Goal: Task Accomplishment & Management: Complete application form

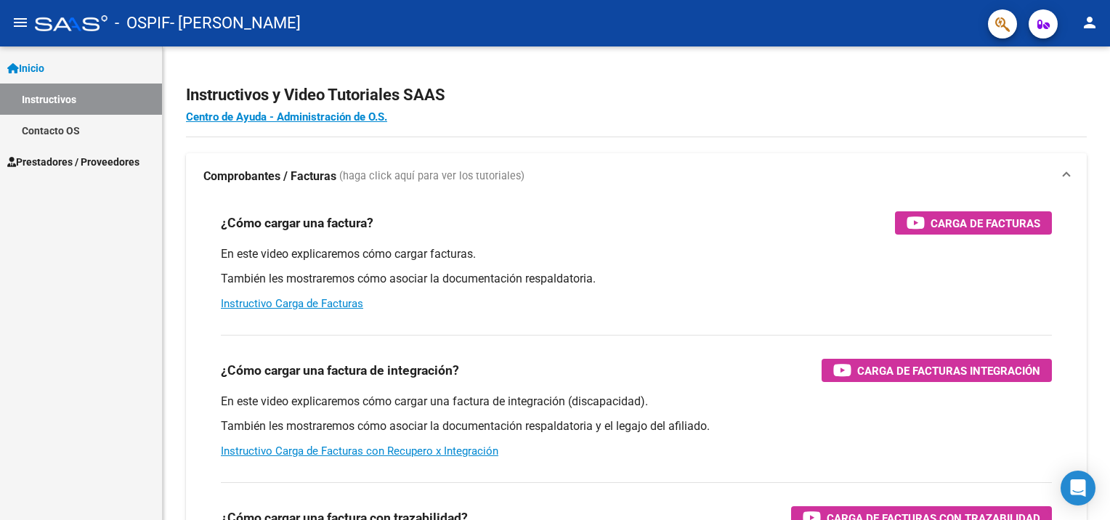
click at [57, 102] on link "Instructivos" at bounding box center [81, 99] width 162 height 31
click at [64, 166] on span "Prestadores / Proveedores" at bounding box center [73, 162] width 132 height 16
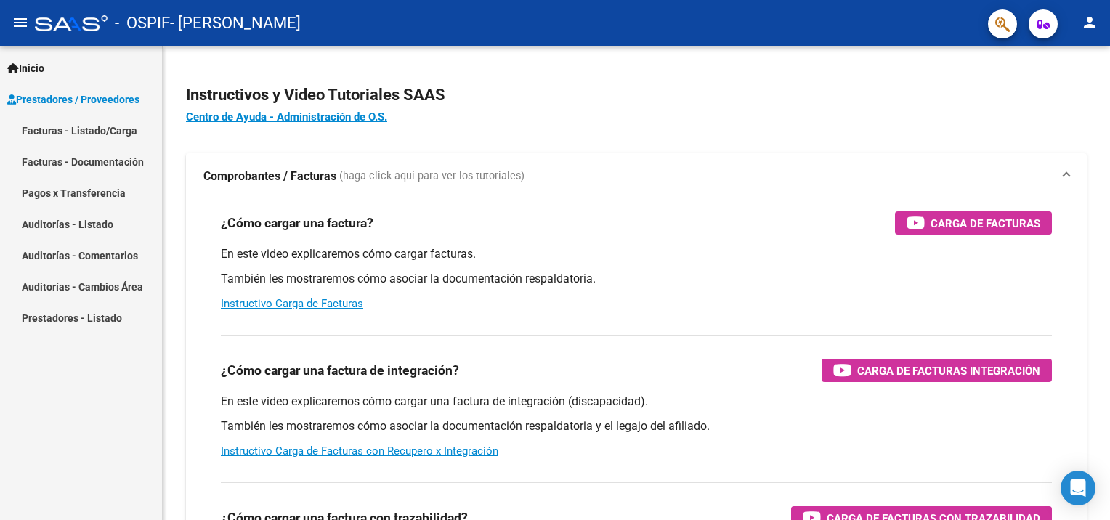
click at [80, 99] on span "Prestadores / Proveedores" at bounding box center [73, 100] width 132 height 16
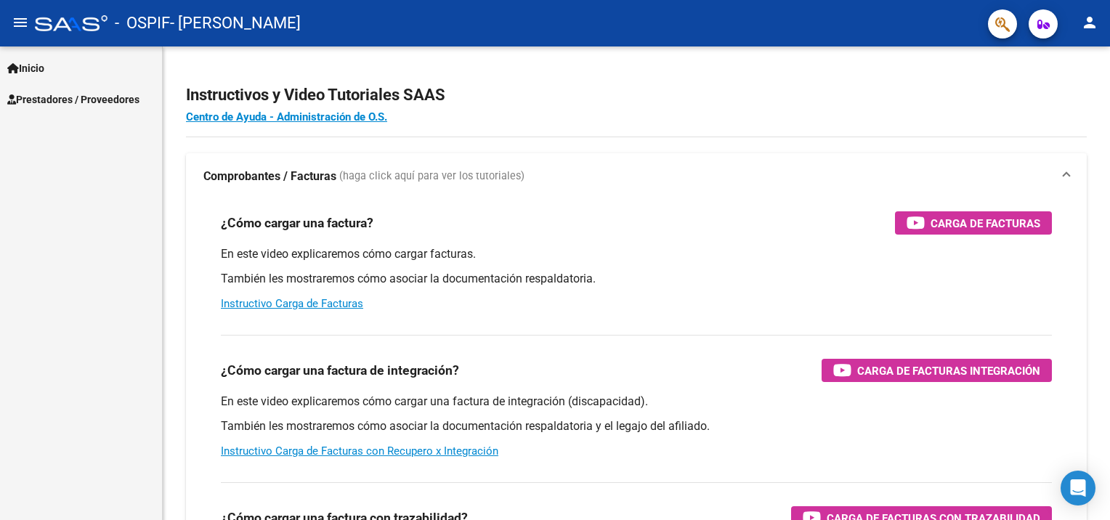
click at [78, 104] on span "Prestadores / Proveedores" at bounding box center [73, 100] width 132 height 16
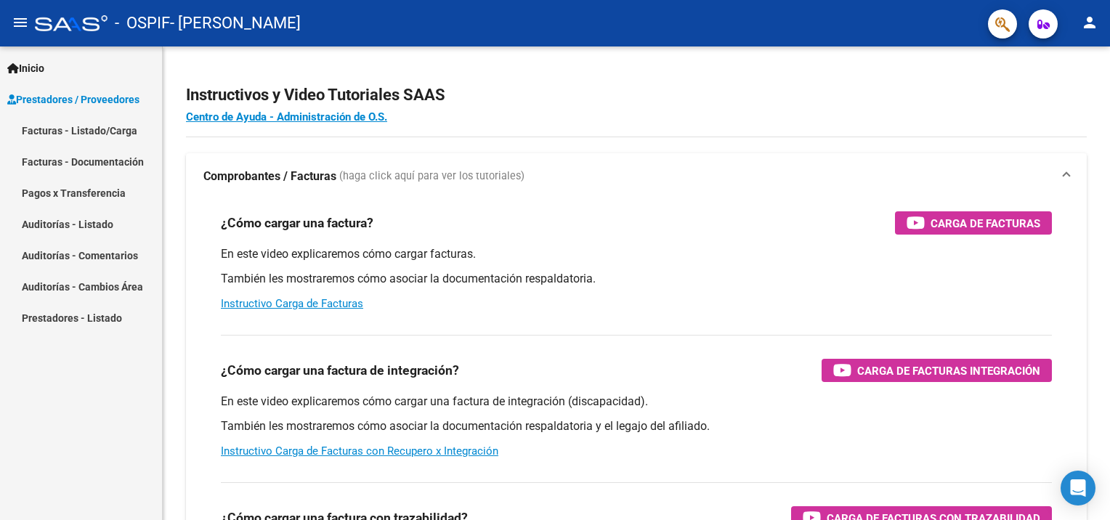
click at [70, 129] on link "Facturas - Listado/Carga" at bounding box center [81, 130] width 162 height 31
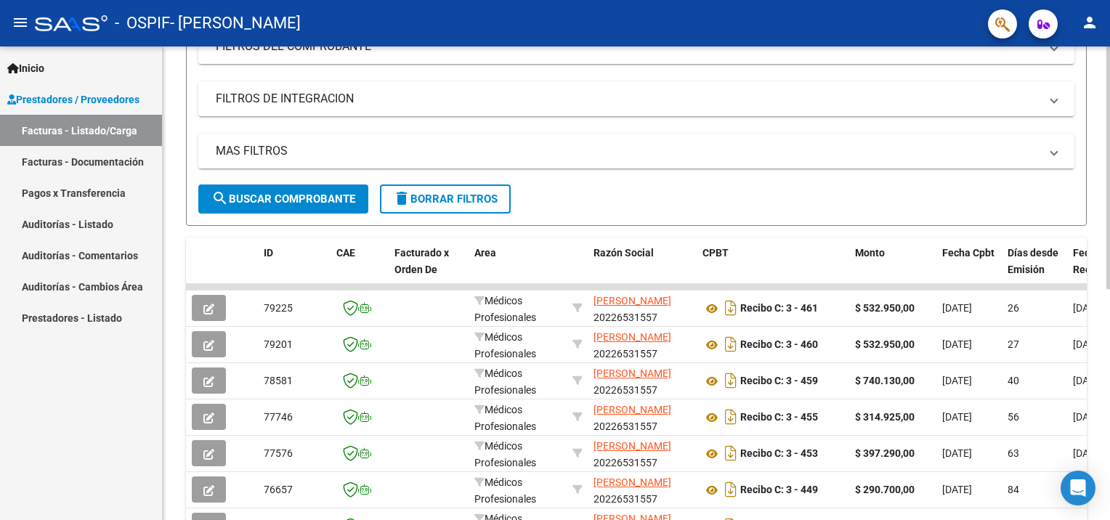
scroll to position [73, 0]
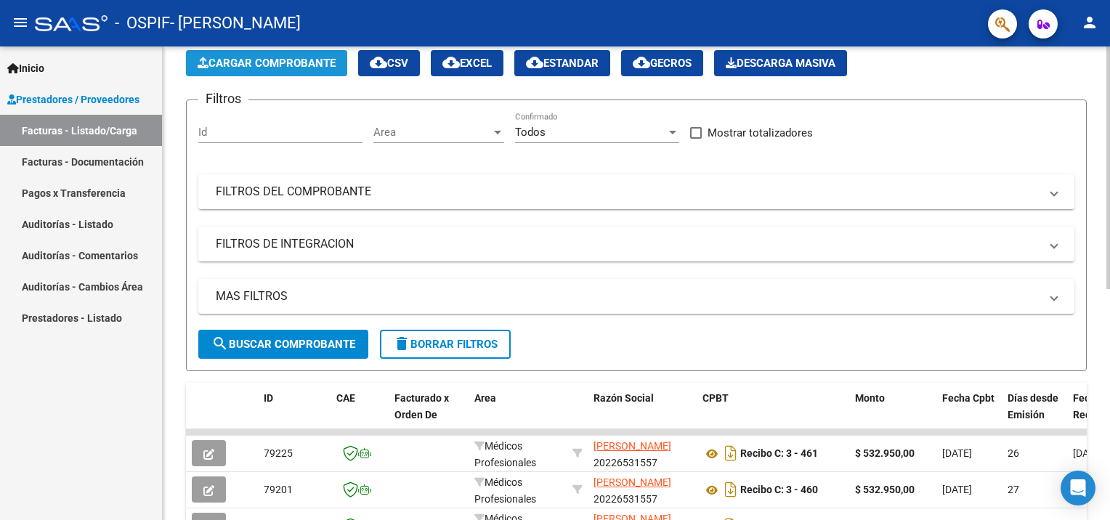
click at [279, 70] on button "Cargar Comprobante" at bounding box center [266, 63] width 161 height 26
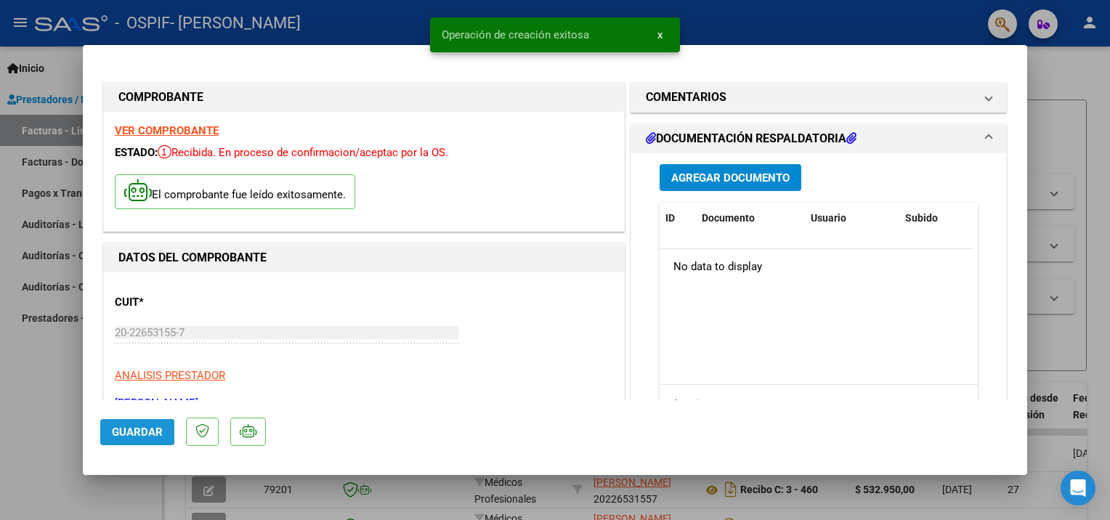
click at [143, 434] on span "Guardar" at bounding box center [137, 432] width 51 height 13
